Goal: Information Seeking & Learning: Find specific fact

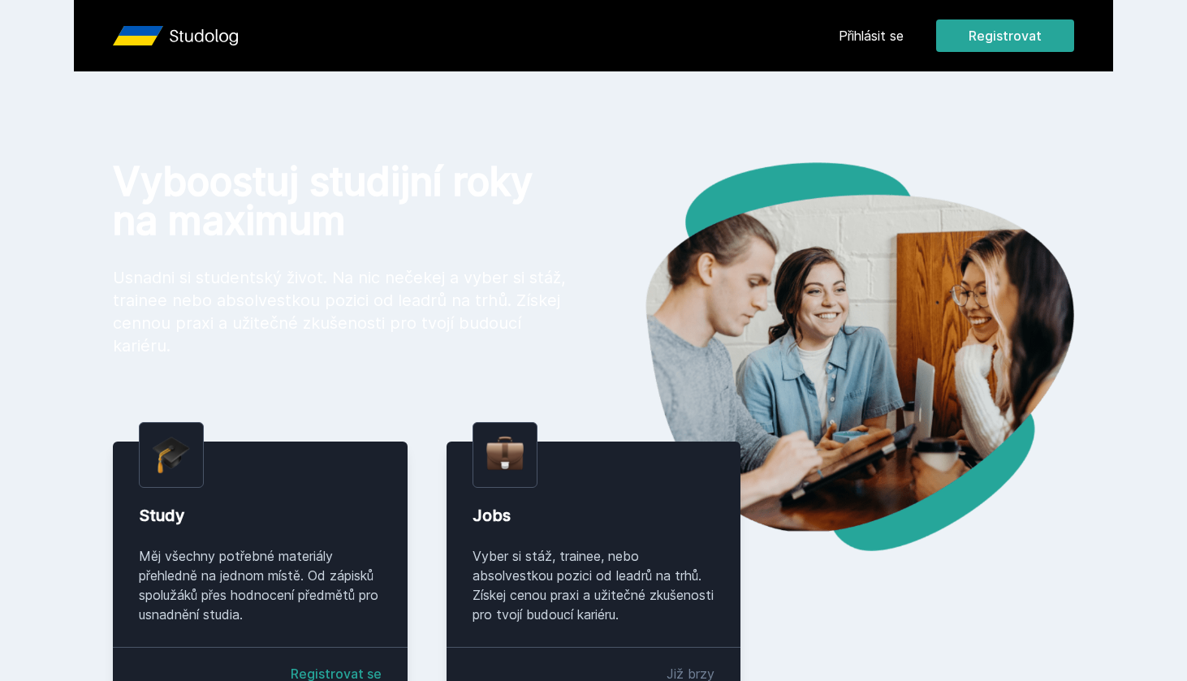
click at [865, 32] on link "Přihlásit se" at bounding box center [870, 35] width 65 height 19
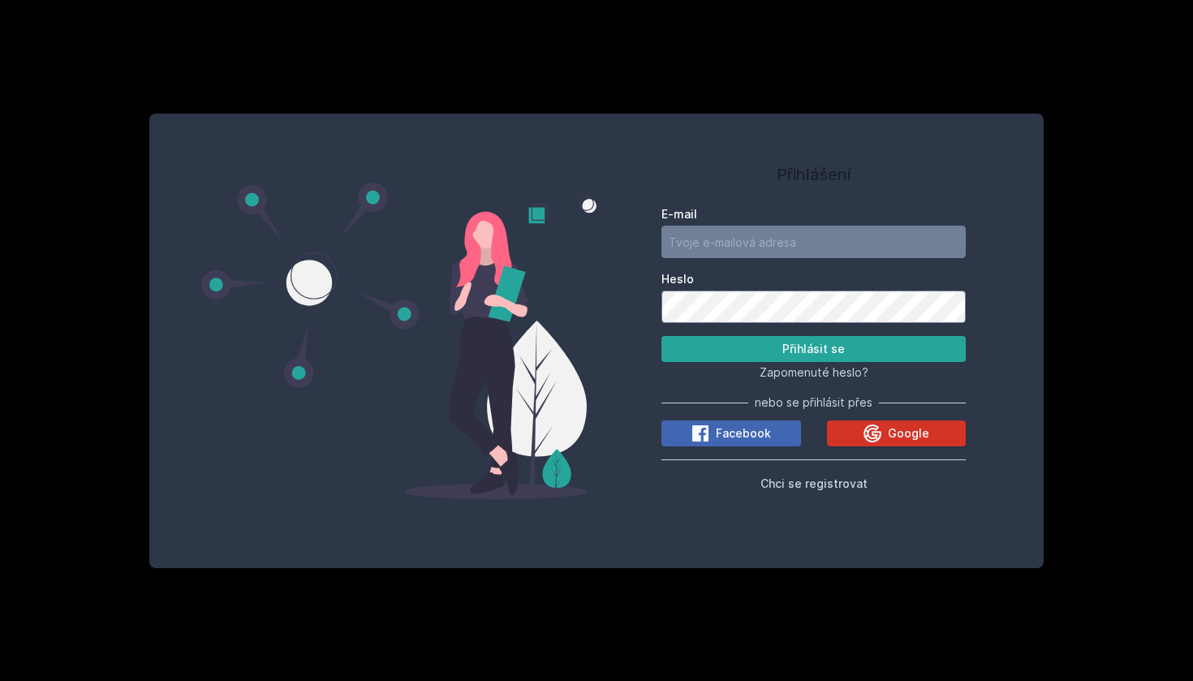
click at [880, 442] on button "Google" at bounding box center [897, 433] width 140 height 26
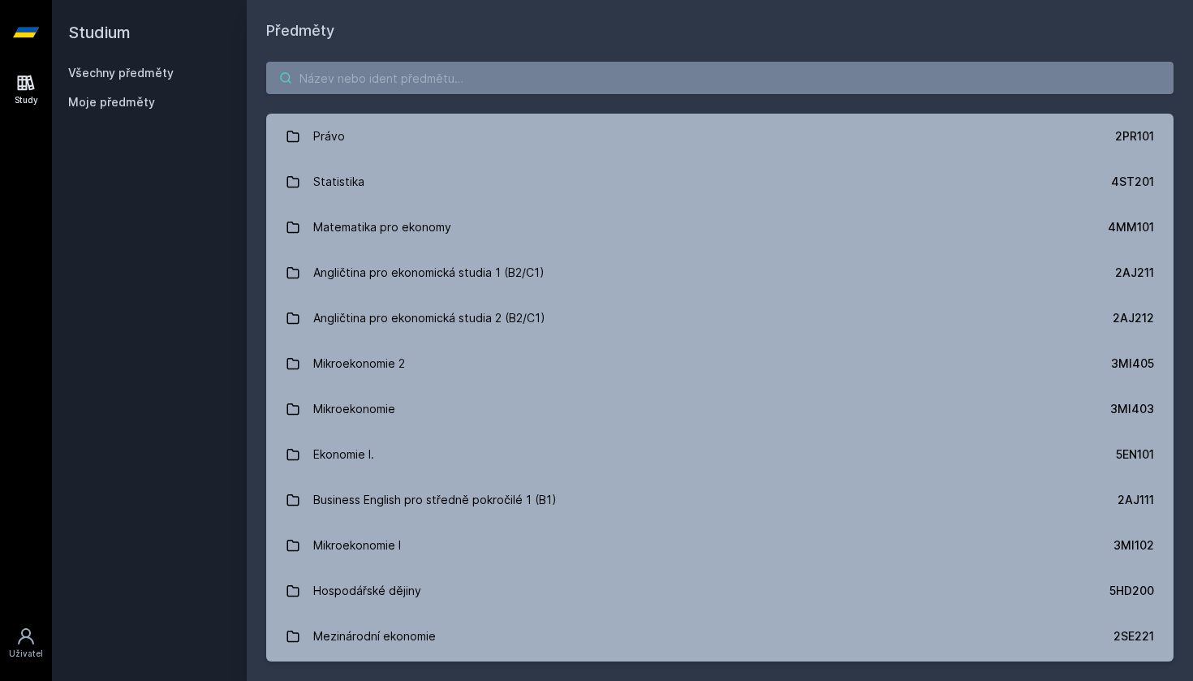
click at [405, 83] on input "search" at bounding box center [719, 78] width 907 height 32
paste input "1BP434"
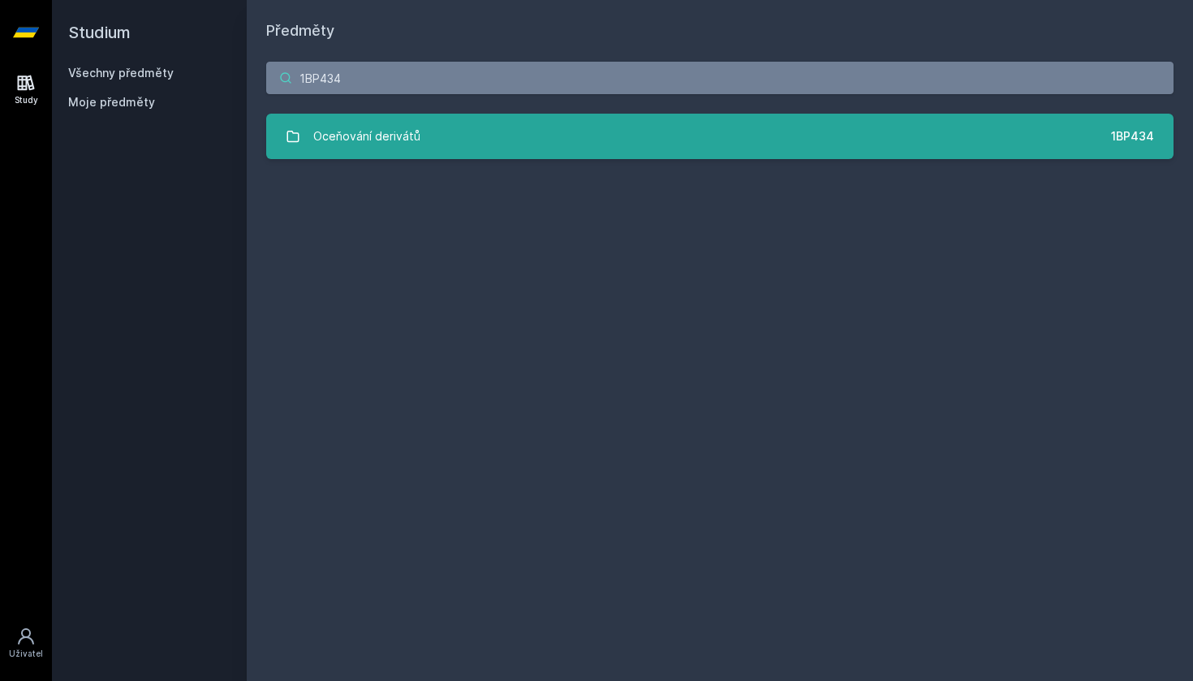
type input "1BP434"
click at [412, 129] on div "Oceňování derivátů" at bounding box center [366, 136] width 107 height 32
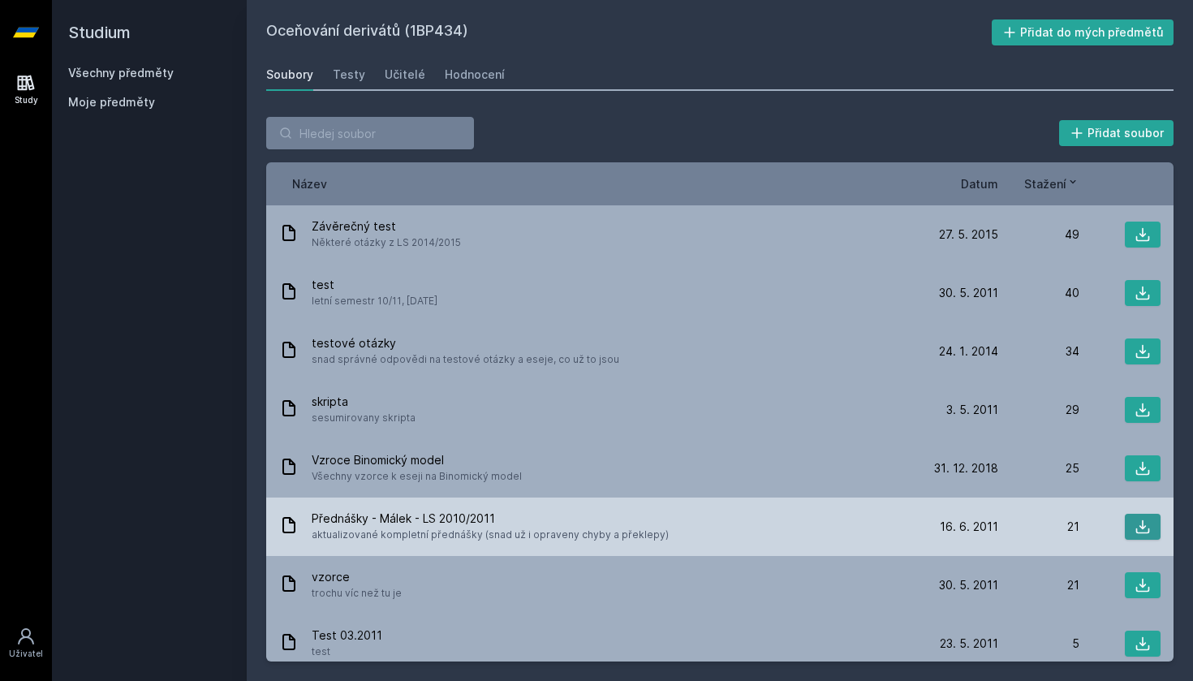
click at [1135, 524] on icon at bounding box center [1143, 527] width 16 height 16
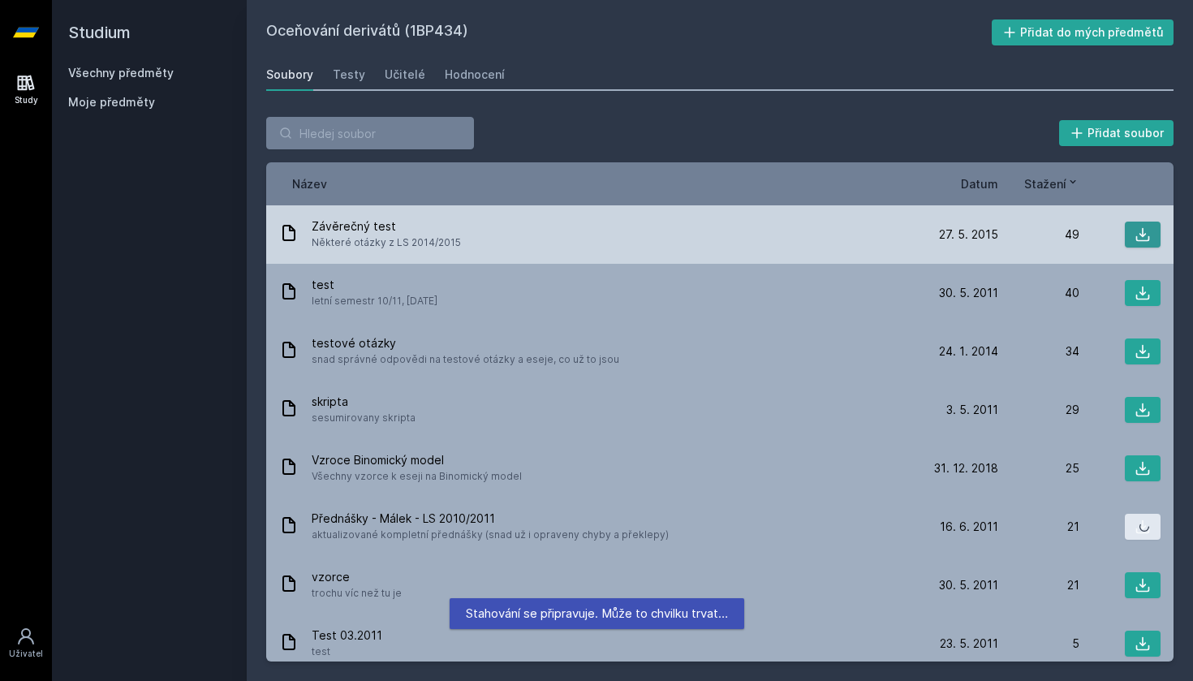
click at [1148, 239] on button at bounding box center [1143, 235] width 36 height 26
